Goal: Task Accomplishment & Management: Use online tool/utility

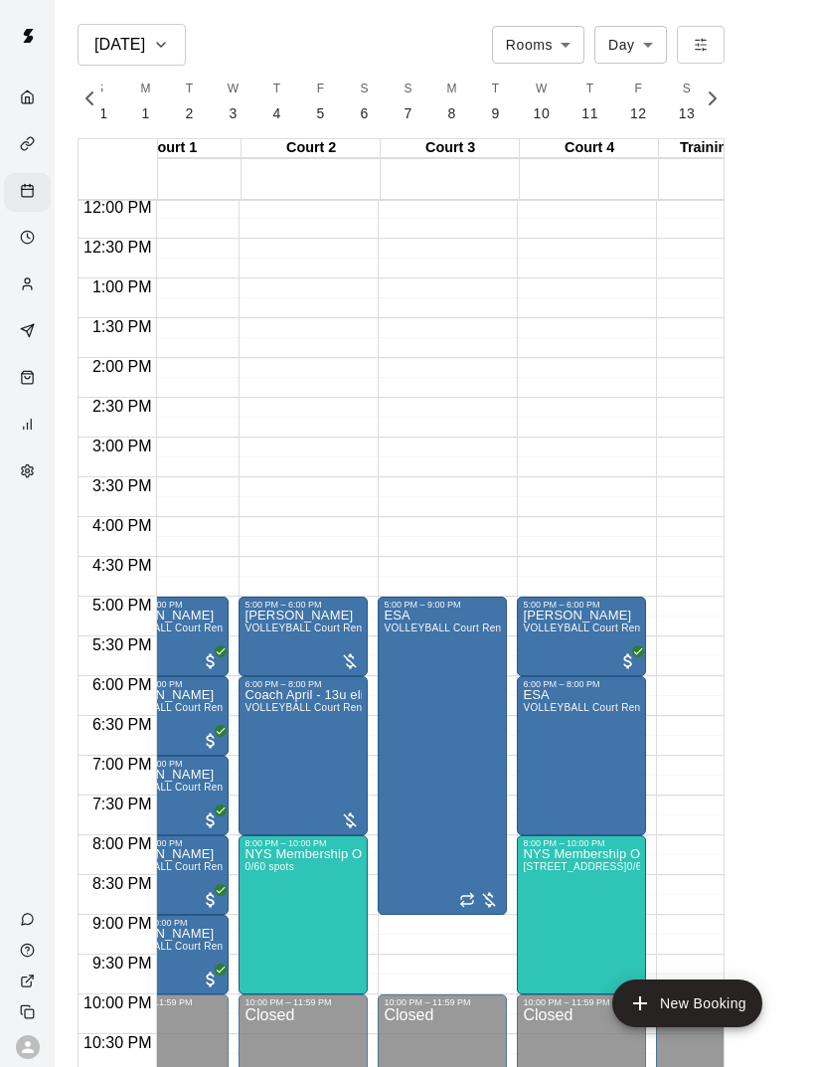
scroll to position [0, 61]
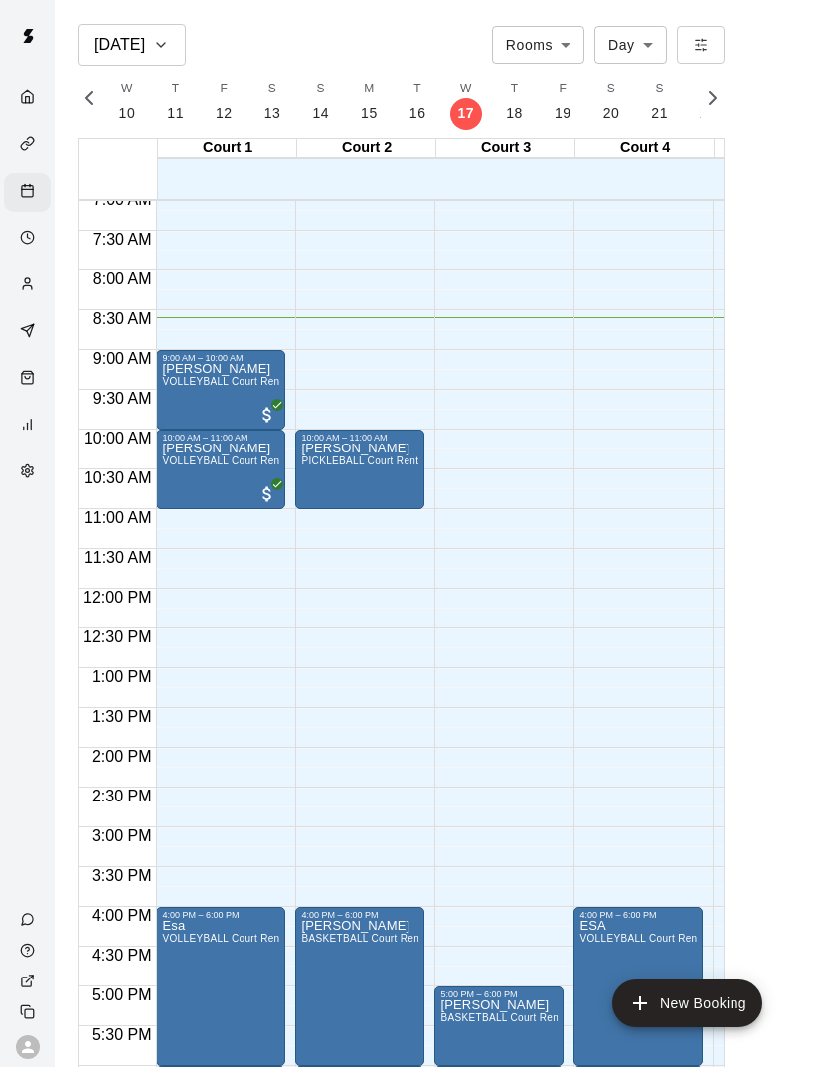
scroll to position [567, 0]
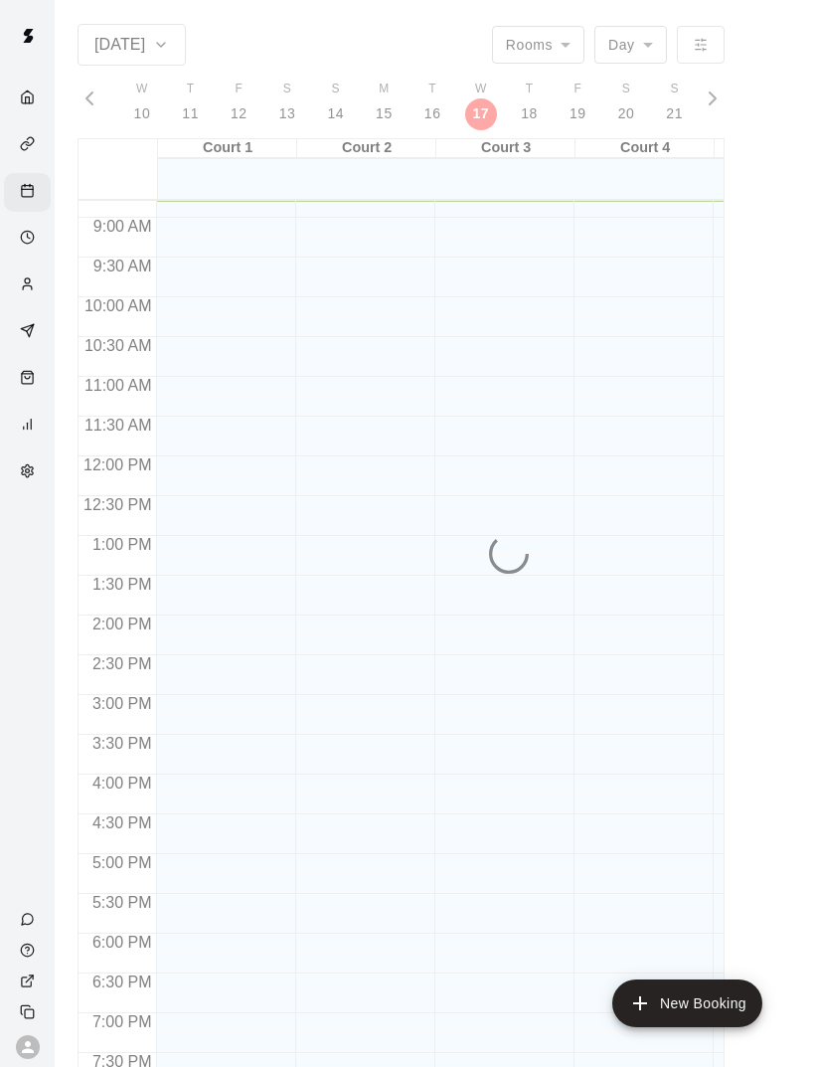
scroll to position [0, 8461]
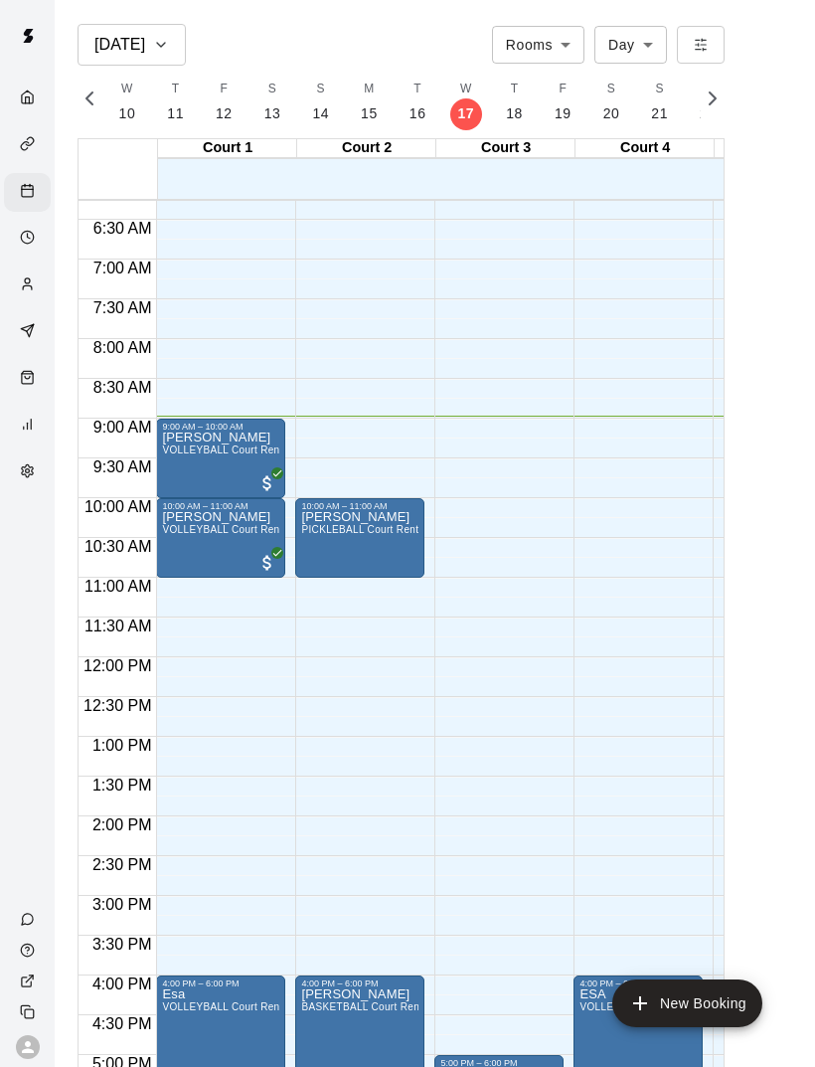
scroll to position [502, 0]
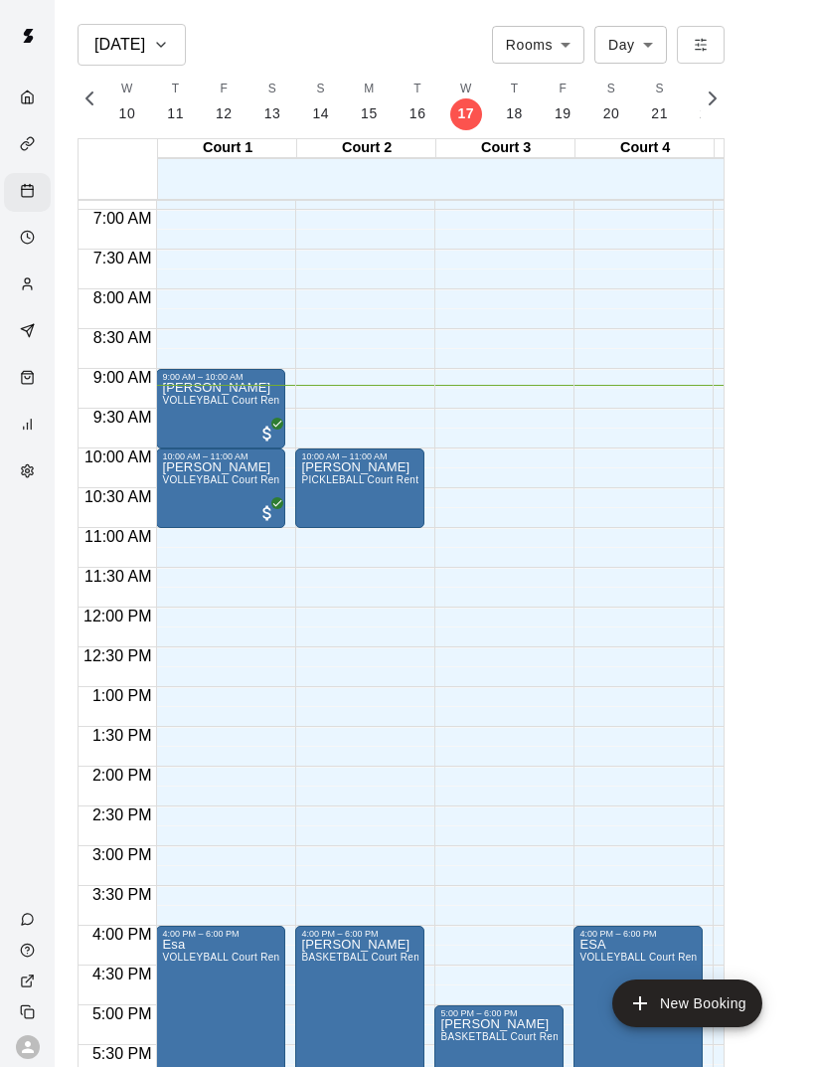
scroll to position [546, 0]
